Goal: Task Accomplishment & Management: Manage account settings

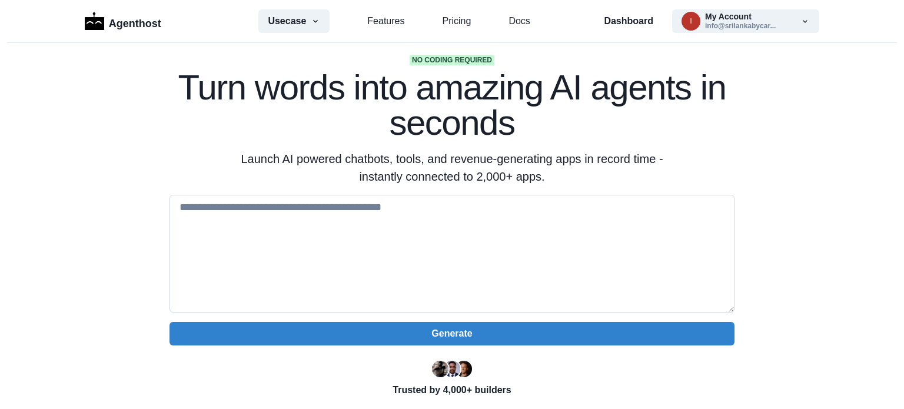
click at [483, 223] on textarea at bounding box center [452, 254] width 565 height 118
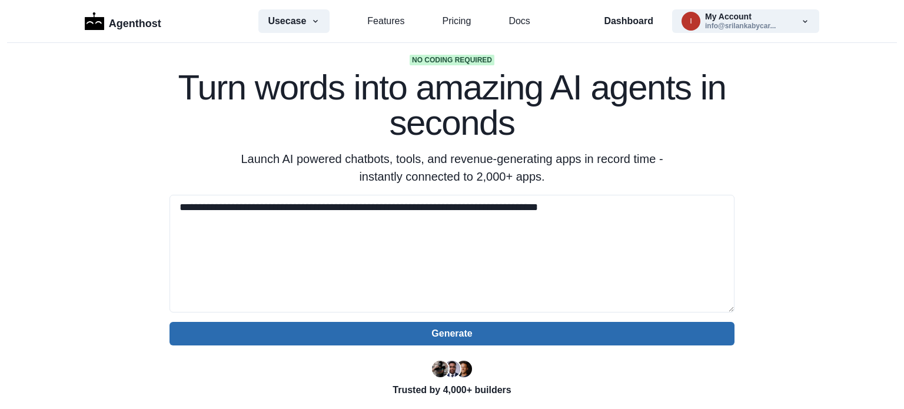
type textarea "**********"
click at [468, 330] on button "Generate" at bounding box center [452, 334] width 565 height 24
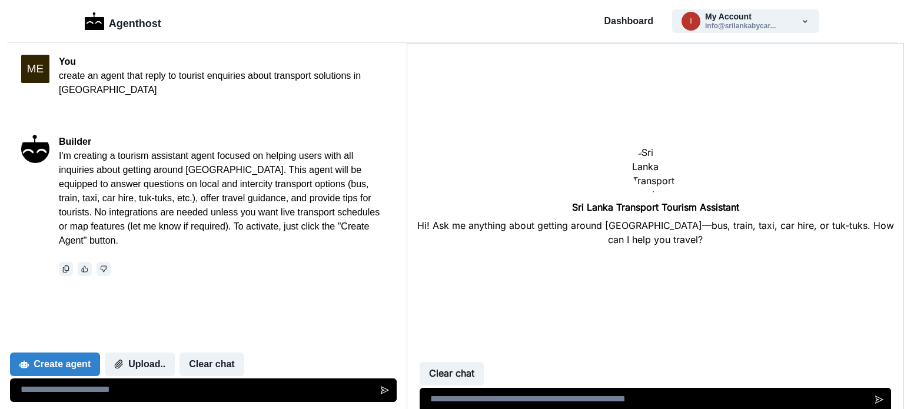
scroll to position [593, 0]
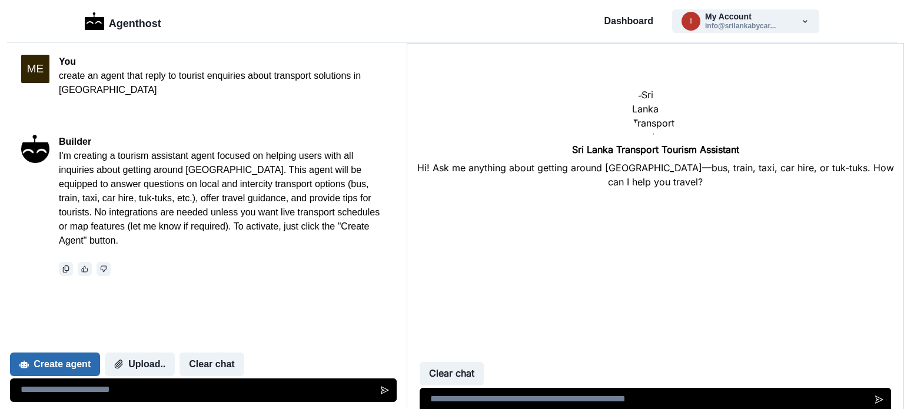
click at [52, 366] on button "Create agent" at bounding box center [55, 365] width 90 height 24
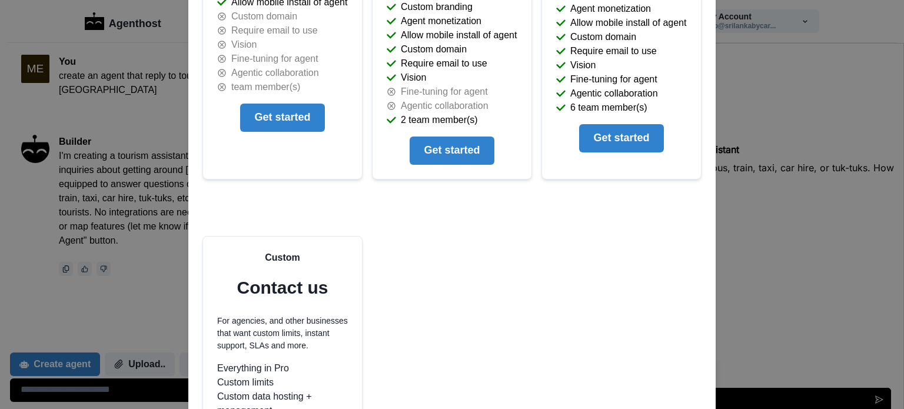
scroll to position [471, 0]
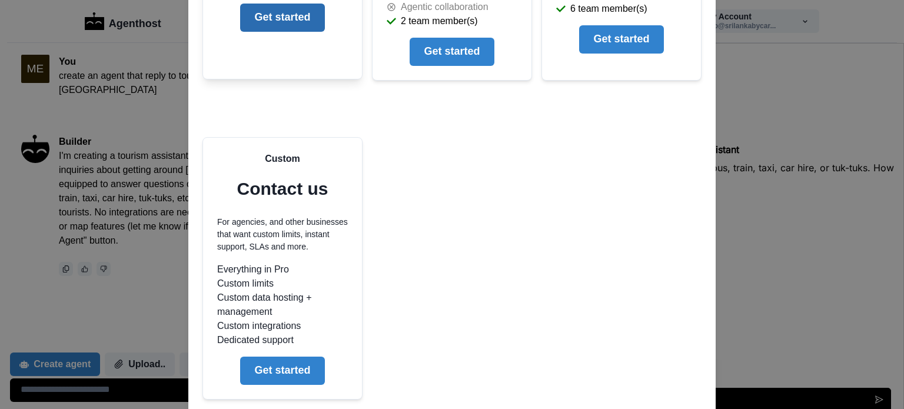
click at [294, 17] on button "Get started" at bounding box center [282, 18] width 84 height 28
click at [807, 379] on div "It's time to upgrade You have reached your agent limit. Please upgrade via our …" at bounding box center [452, 204] width 904 height 409
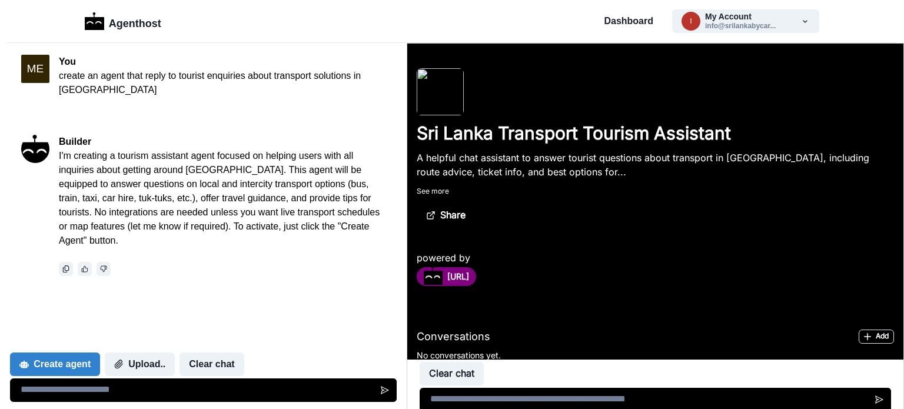
scroll to position [0, 0]
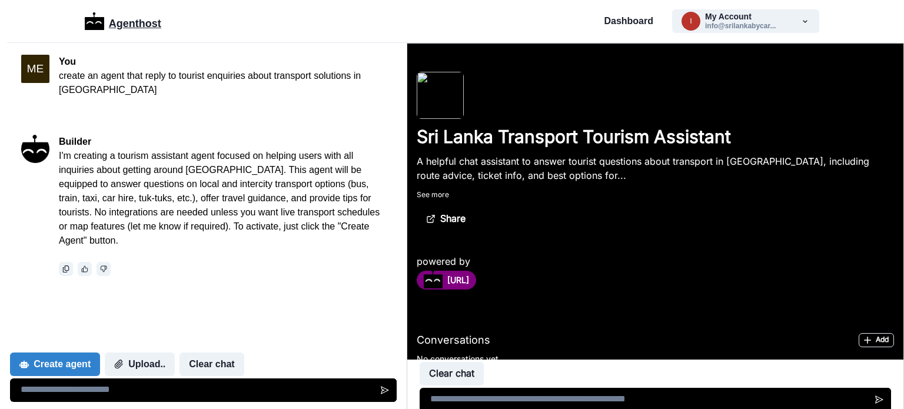
click at [114, 21] on p "Agenthost" at bounding box center [135, 21] width 52 height 21
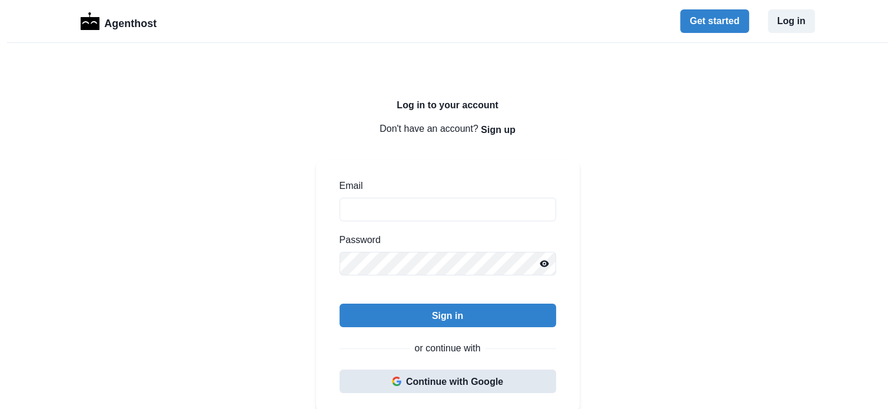
type input "**********"
click at [449, 388] on button "Continue with Google" at bounding box center [448, 382] width 217 height 24
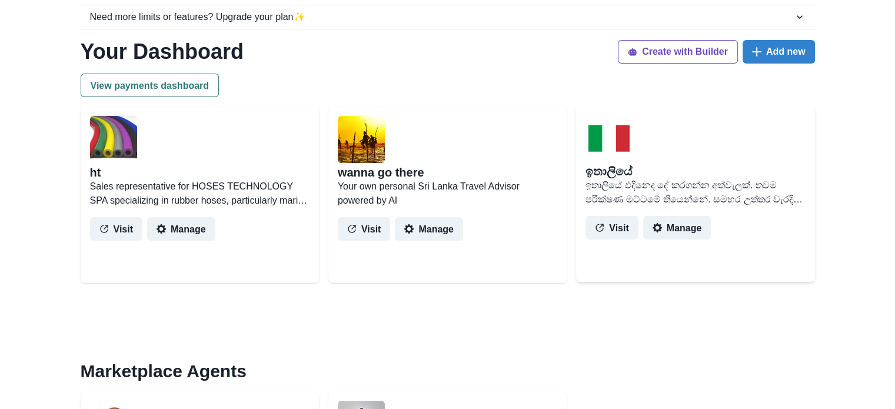
scroll to position [118, 0]
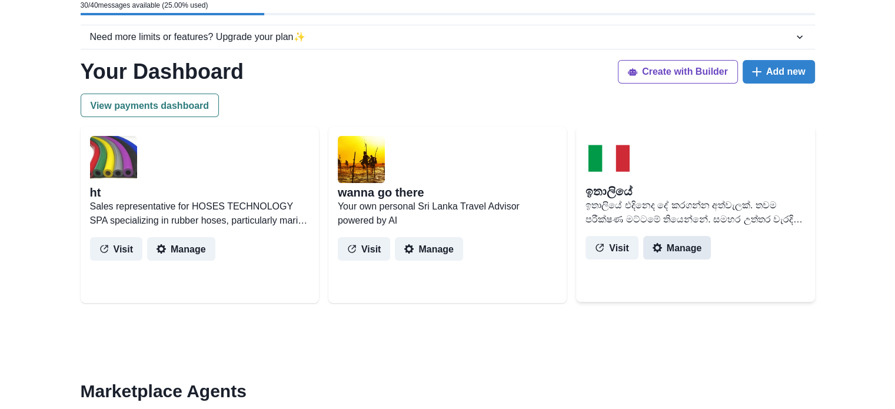
click at [664, 248] on button "Manage" at bounding box center [677, 248] width 68 height 24
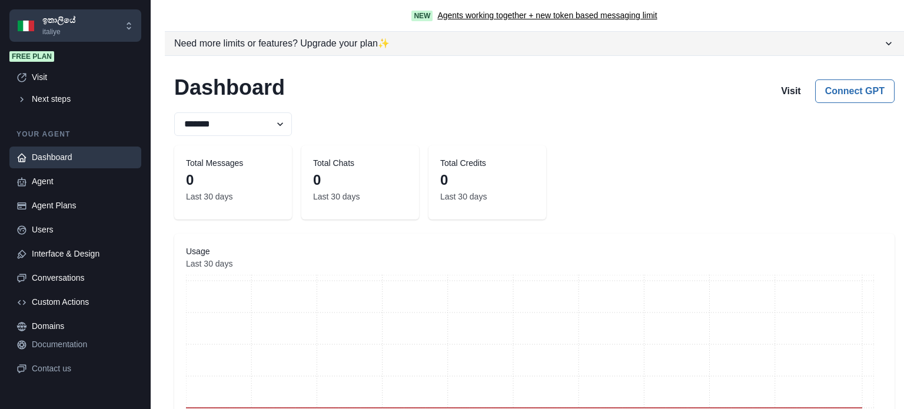
click at [883, 42] on icon "button" at bounding box center [889, 44] width 12 height 12
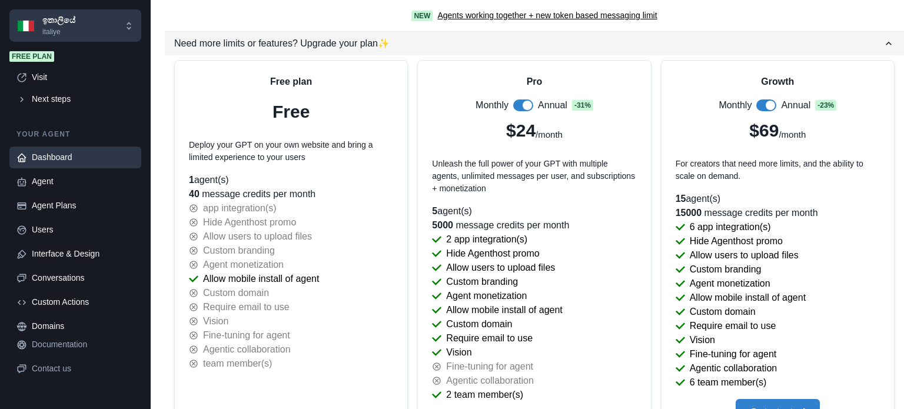
click at [883, 42] on icon "button" at bounding box center [889, 44] width 12 height 12
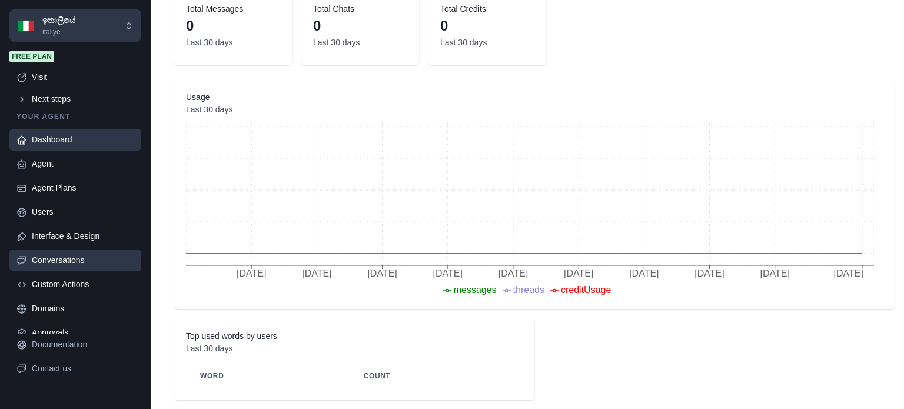
scroll to position [28, 0]
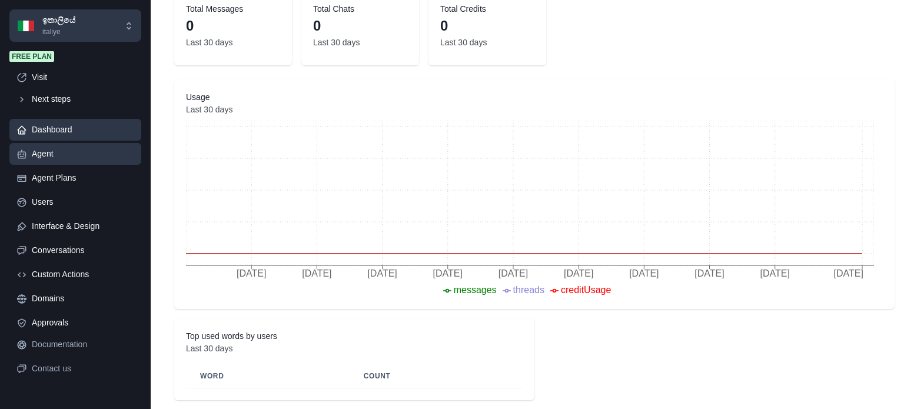
drag, startPoint x: 94, startPoint y: 154, endPoint x: 54, endPoint y: 157, distance: 40.2
click at [54, 157] on div "Agent" at bounding box center [83, 154] width 102 height 12
type textarea "**********"
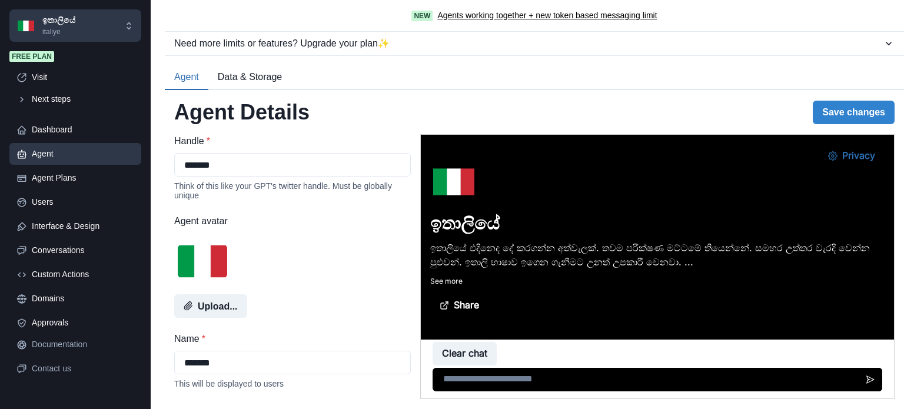
scroll to position [0, 0]
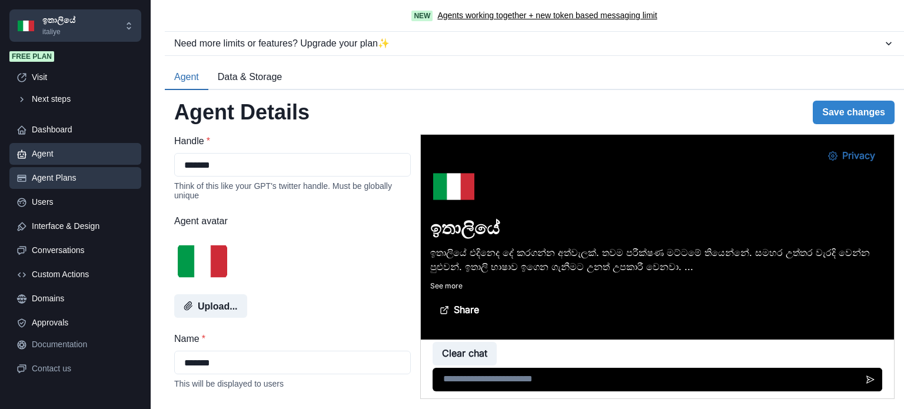
click at [84, 176] on div "Agent Plans" at bounding box center [83, 178] width 102 height 12
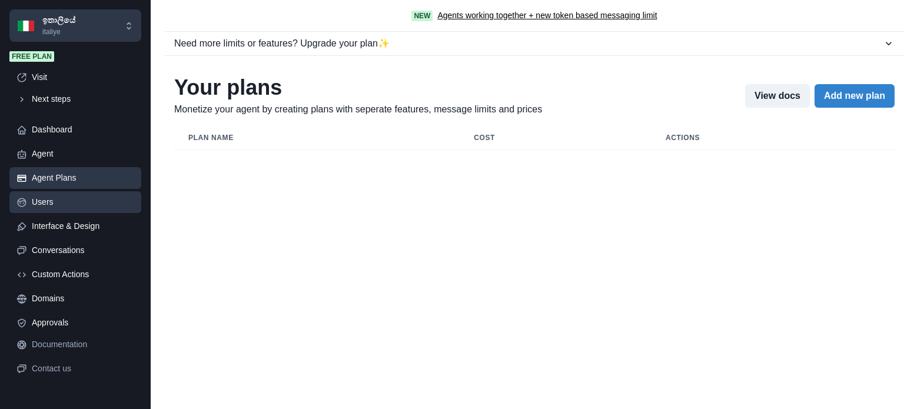
click at [78, 200] on div "Users" at bounding box center [83, 202] width 102 height 12
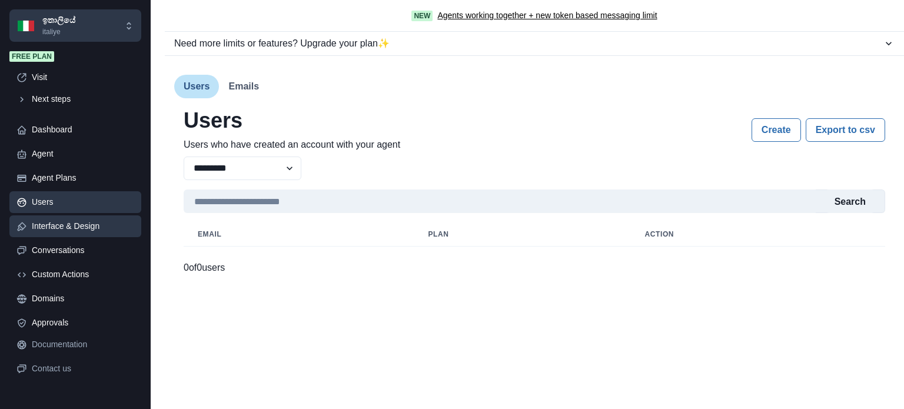
click at [96, 224] on div "Interface & Design" at bounding box center [83, 226] width 102 height 12
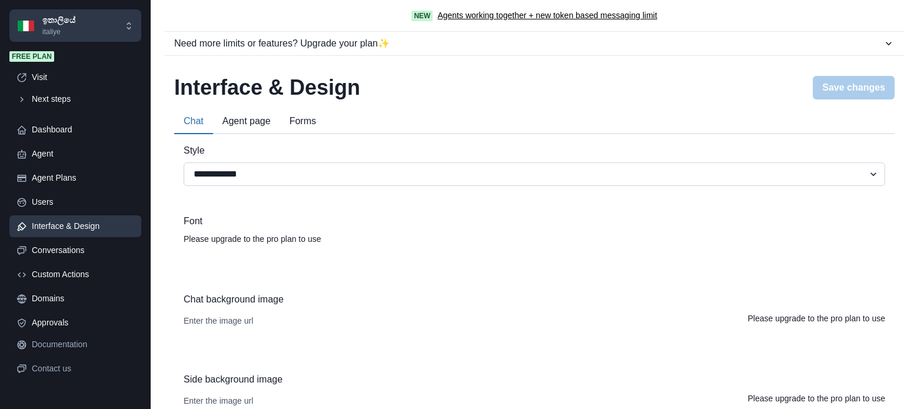
click at [224, 174] on select "**********" at bounding box center [535, 174] width 702 height 24
select select "*****"
click at [184, 162] on select "**********" at bounding box center [535, 174] width 702 height 24
click at [828, 82] on button "Save changes" at bounding box center [854, 88] width 82 height 24
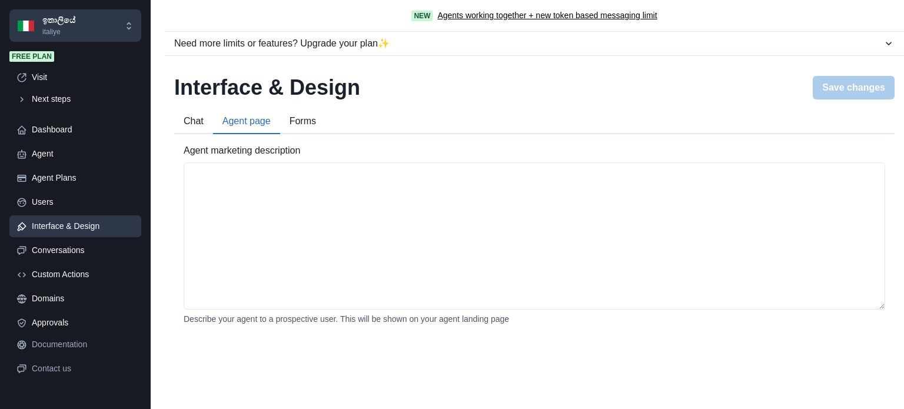
click at [244, 128] on button "Agent page" at bounding box center [246, 121] width 67 height 25
click at [444, 190] on textarea "Agent marketing description" at bounding box center [535, 235] width 702 height 147
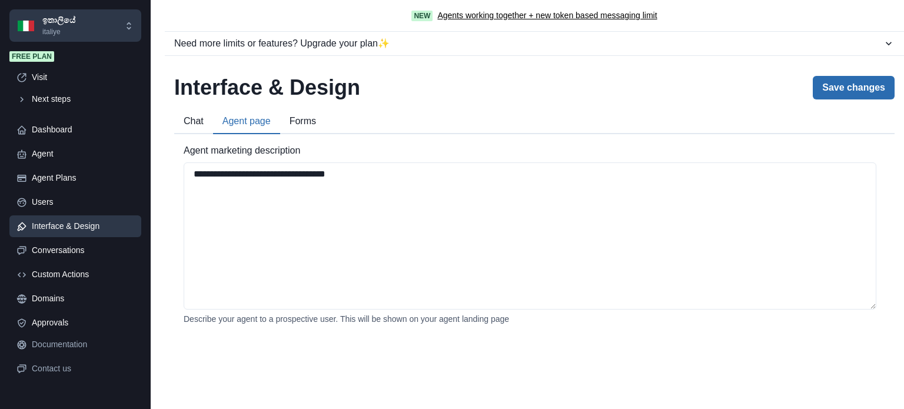
type textarea "**********"
click at [855, 82] on button "Save changes" at bounding box center [854, 88] width 82 height 24
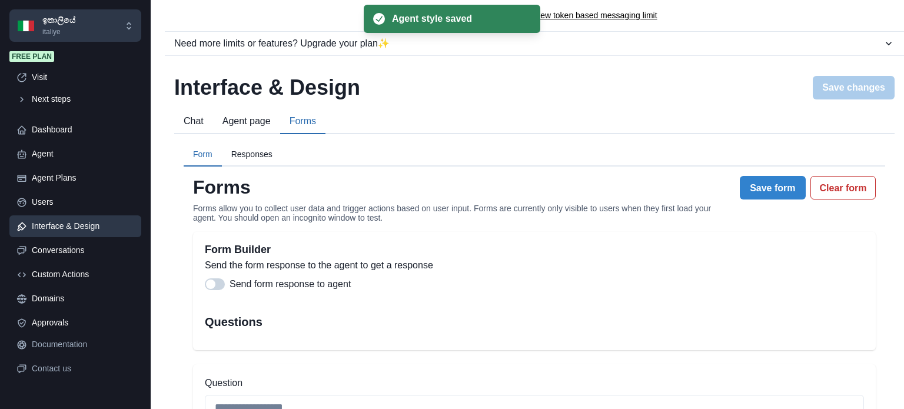
click at [308, 124] on button "Forms" at bounding box center [302, 121] width 45 height 25
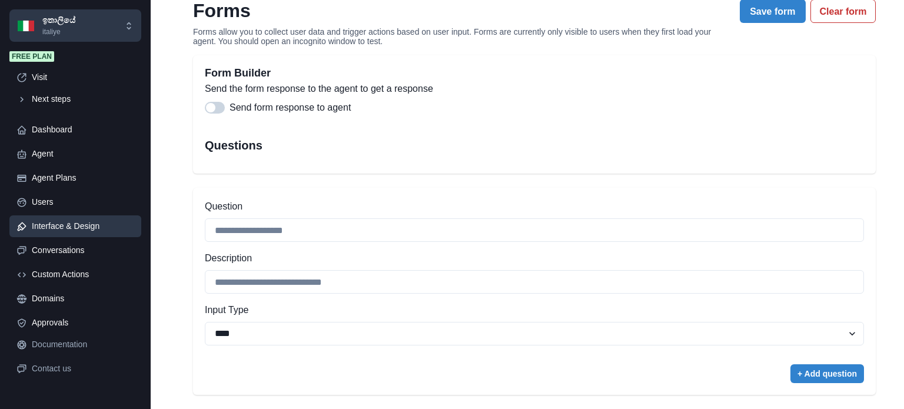
scroll to position [192, 0]
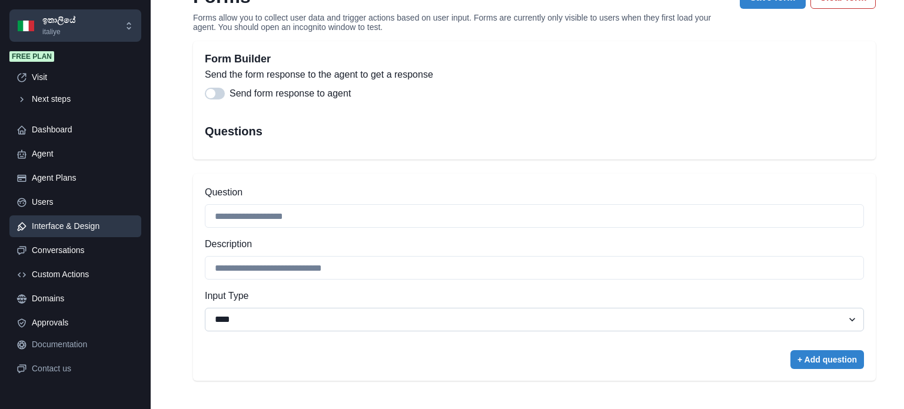
click at [341, 327] on select "**********" at bounding box center [534, 320] width 659 height 24
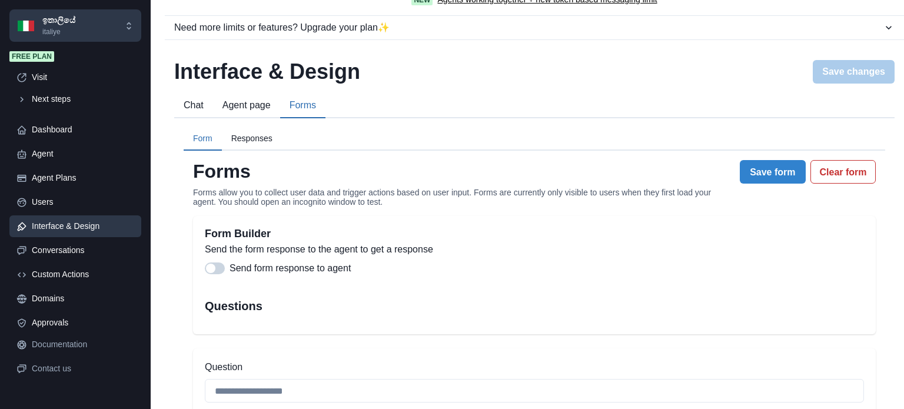
scroll to position [0, 0]
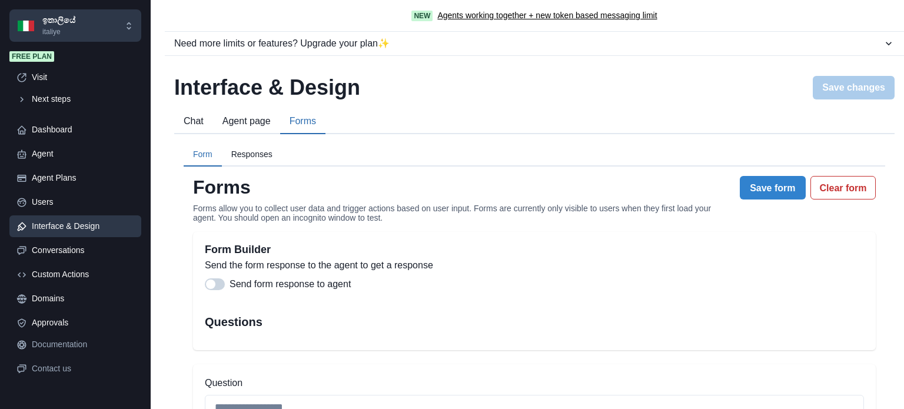
click at [250, 128] on button "Agent page" at bounding box center [246, 121] width 67 height 25
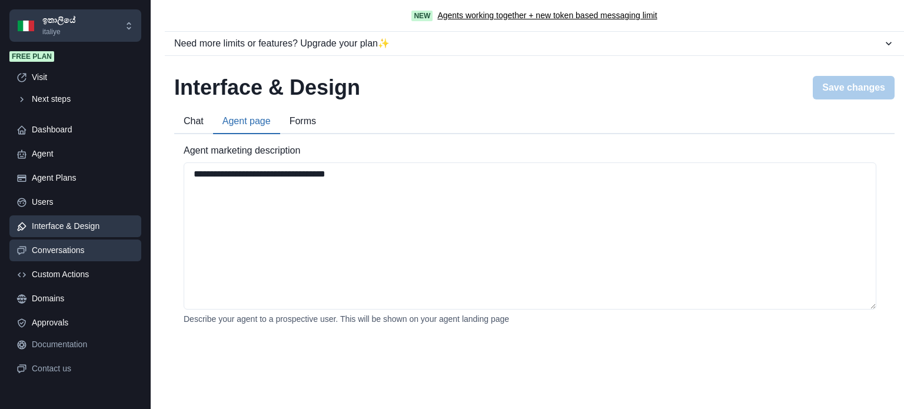
click at [89, 245] on div "Conversations" at bounding box center [83, 250] width 102 height 12
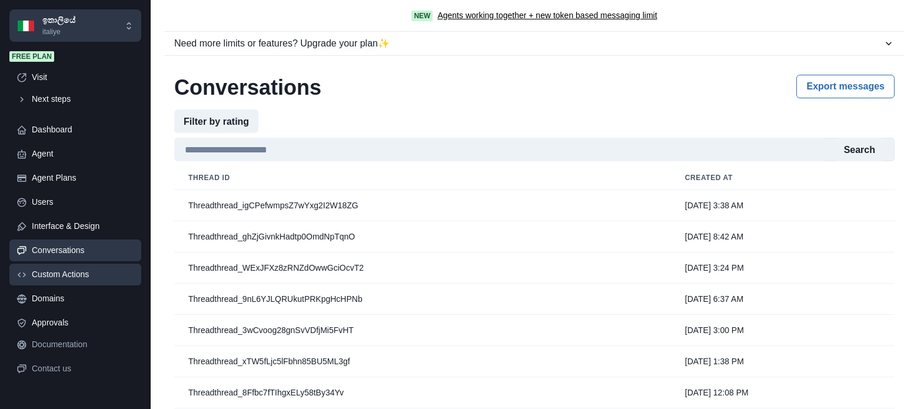
click at [78, 277] on div "Custom Actions" at bounding box center [83, 274] width 102 height 12
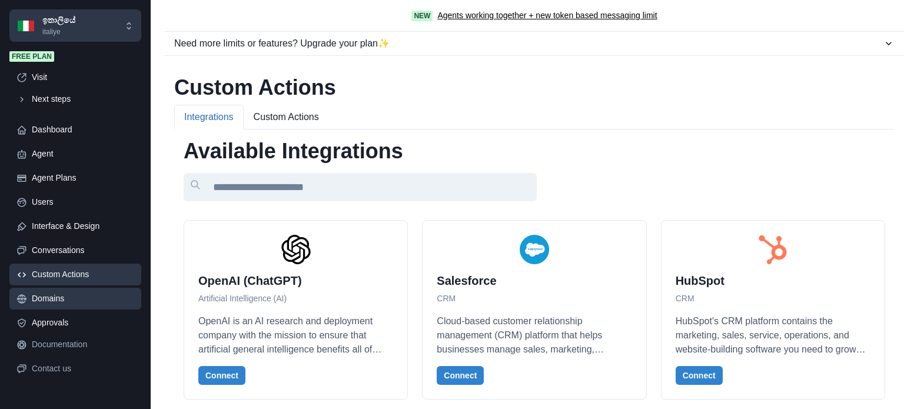
click at [77, 295] on div "Domains" at bounding box center [83, 299] width 102 height 12
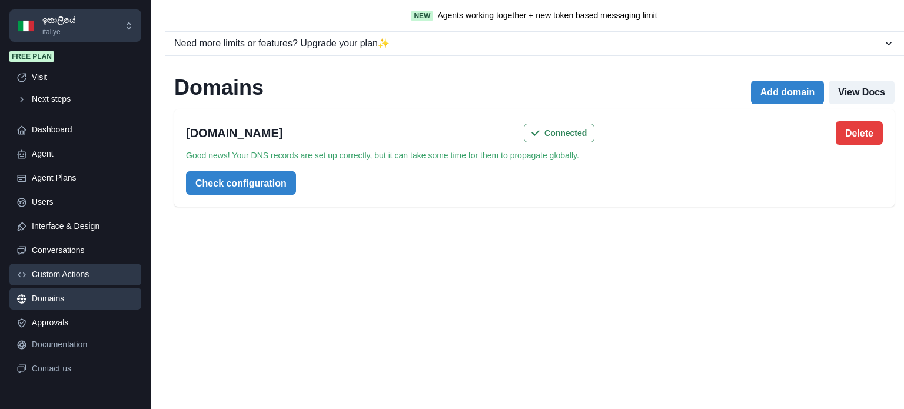
click at [80, 276] on div "Custom Actions" at bounding box center [83, 274] width 102 height 12
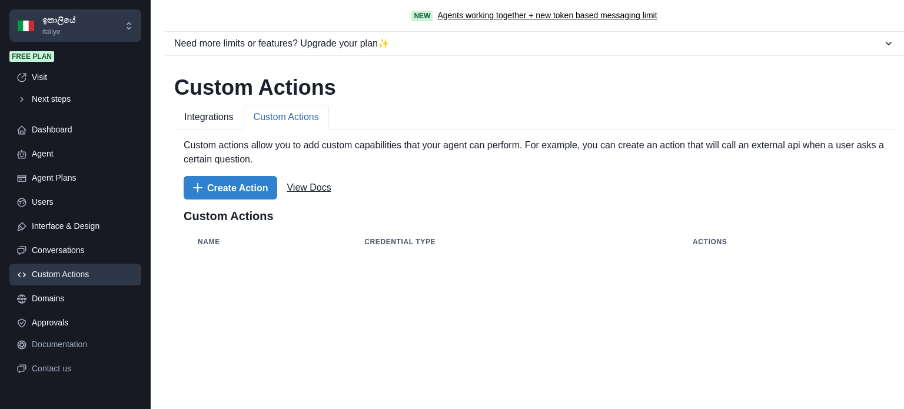
click at [280, 124] on button "Custom Actions" at bounding box center [286, 117] width 85 height 25
click at [248, 190] on button "Create Action" at bounding box center [231, 188] width 94 height 24
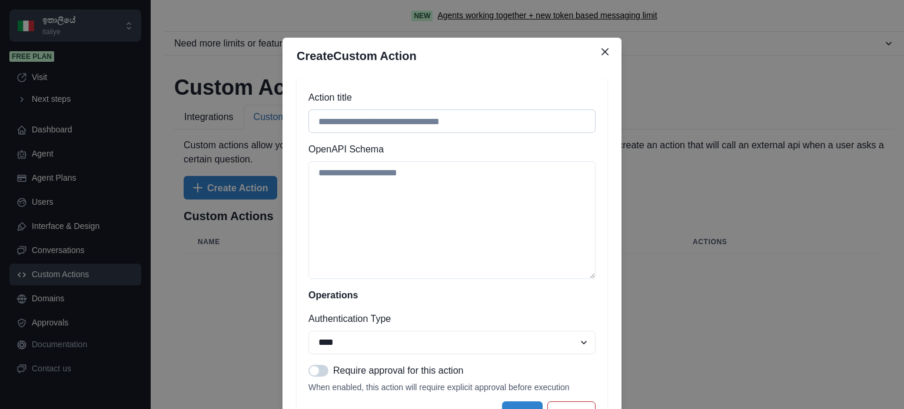
click at [393, 118] on input "Action title" at bounding box center [451, 121] width 287 height 24
click at [421, 352] on select "**** ***** ****** ******" at bounding box center [451, 343] width 287 height 24
click at [602, 53] on icon "Close" at bounding box center [605, 51] width 7 height 7
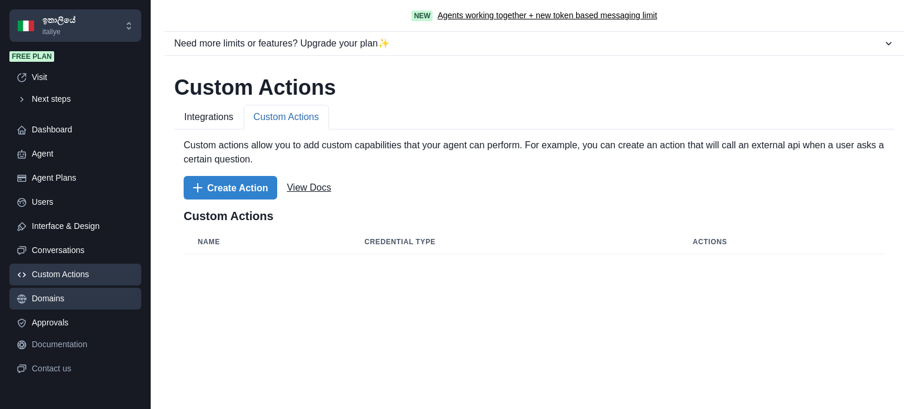
click at [69, 303] on div "Domains" at bounding box center [83, 299] width 102 height 12
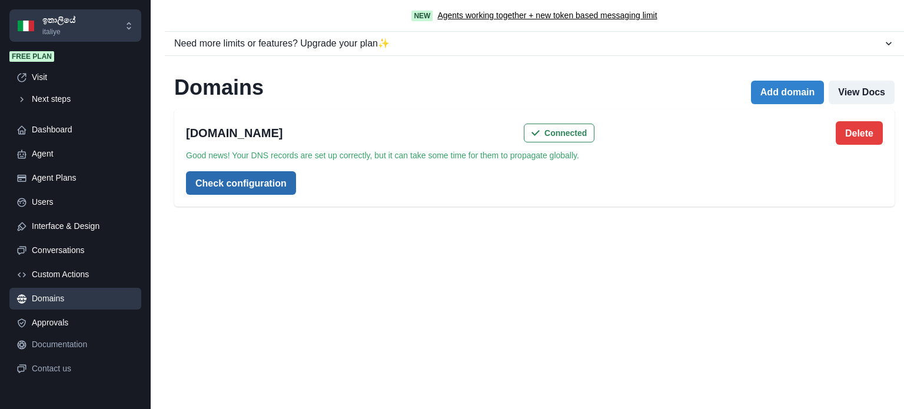
click at [238, 181] on button "Check configuration" at bounding box center [241, 183] width 110 height 24
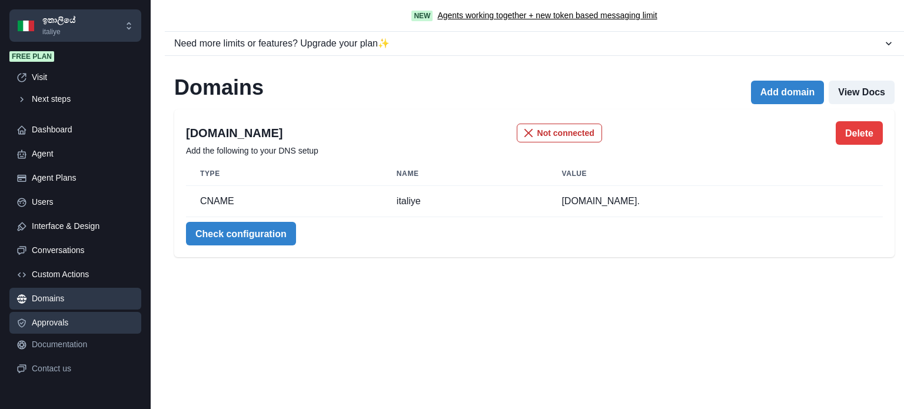
click at [51, 320] on div "Approvals" at bounding box center [83, 323] width 102 height 12
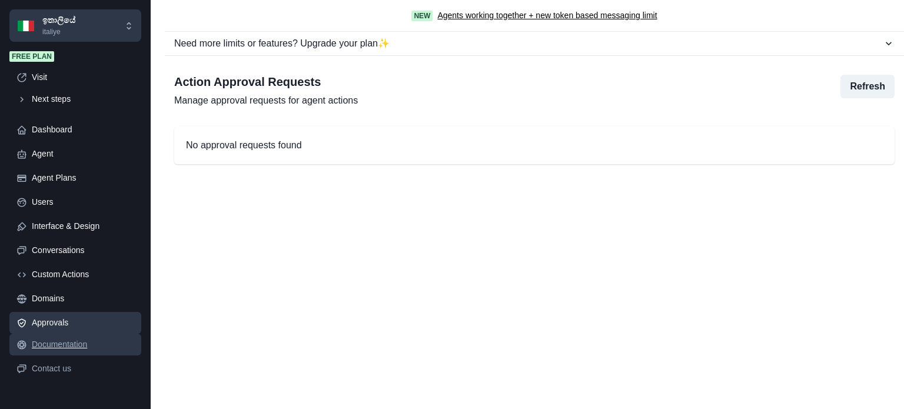
click at [78, 348] on div "Documentation" at bounding box center [83, 344] width 102 height 12
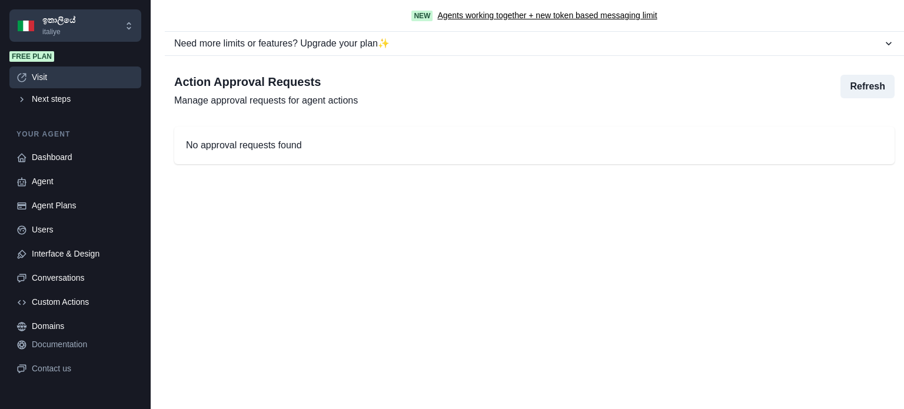
click at [39, 76] on div "Visit" at bounding box center [83, 77] width 102 height 12
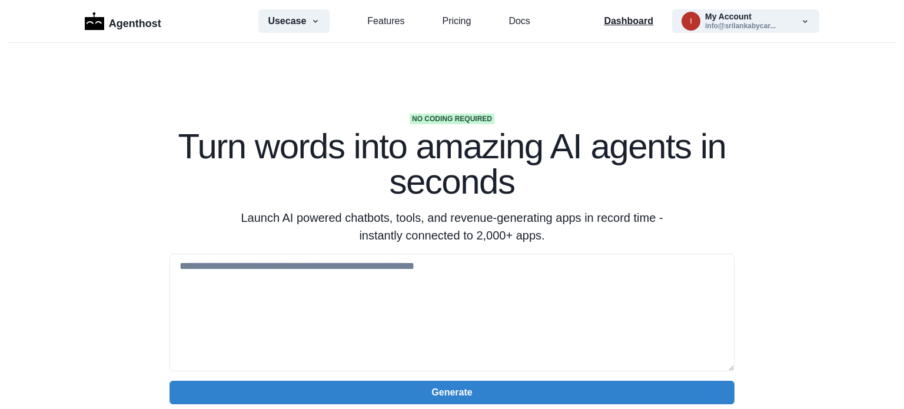
click at [618, 20] on p "Dashboard" at bounding box center [628, 21] width 49 height 14
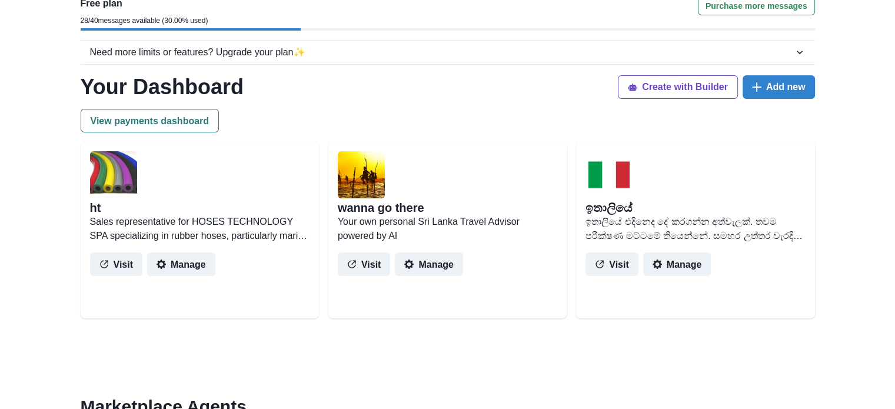
scroll to position [118, 0]
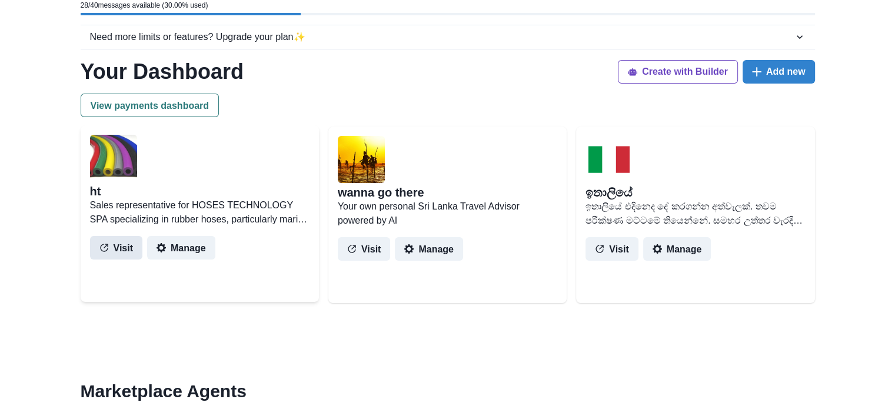
click at [123, 247] on button "Visit" at bounding box center [116, 248] width 53 height 24
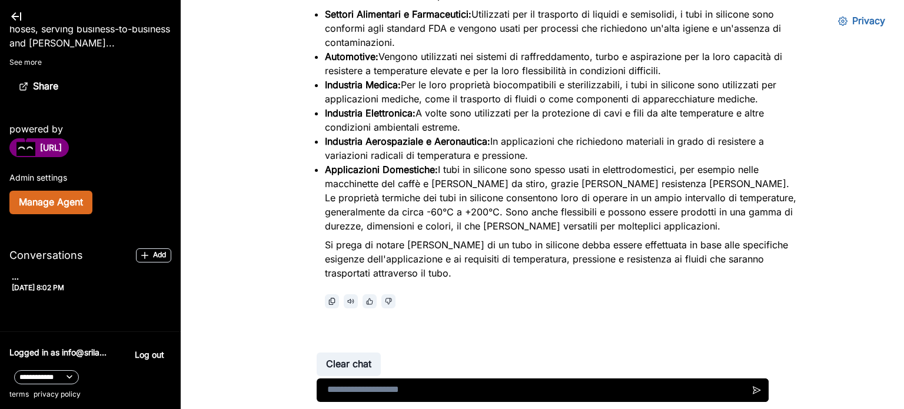
scroll to position [162, 0]
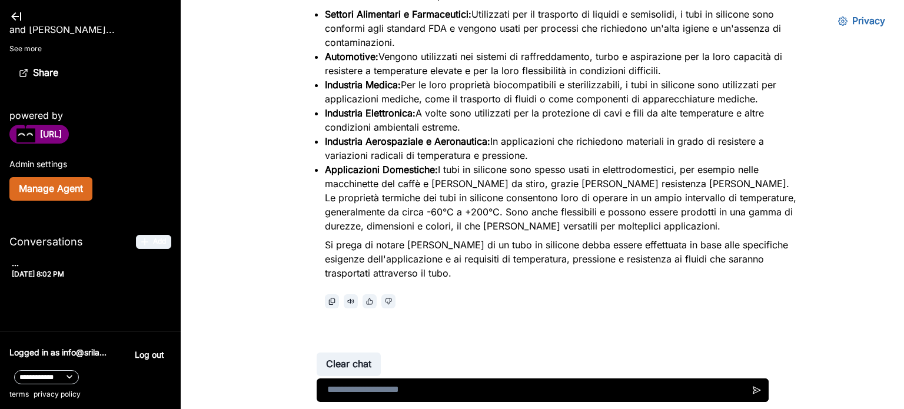
click at [146, 241] on icon "button" at bounding box center [144, 241] width 7 height 7
